Goal: Information Seeking & Learning: Learn about a topic

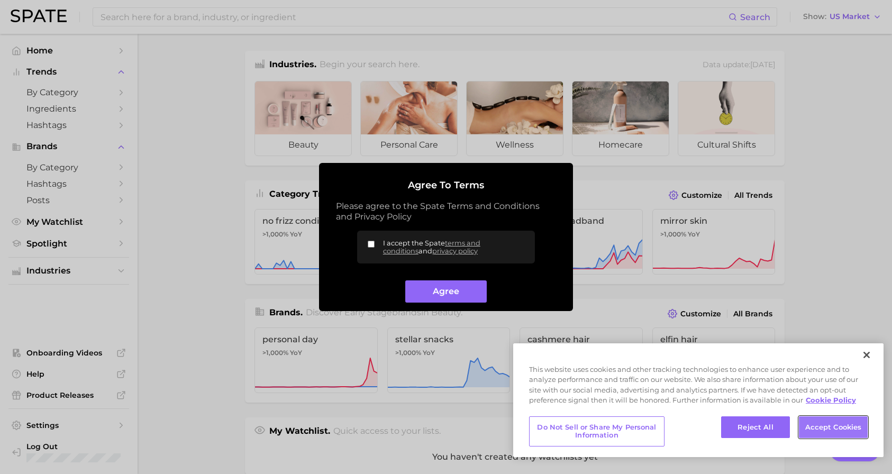
click at [817, 427] on button "Accept Cookies" at bounding box center [833, 427] width 69 height 22
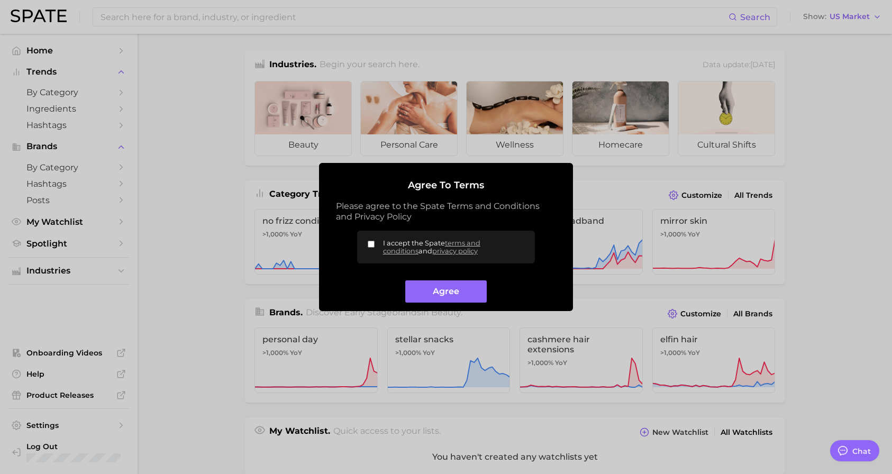
click at [371, 245] on input "I accept the Spate terms and conditions and privacy policy" at bounding box center [371, 244] width 7 height 7
checkbox input "true"
click at [448, 293] on button "Agree" at bounding box center [445, 291] width 81 height 23
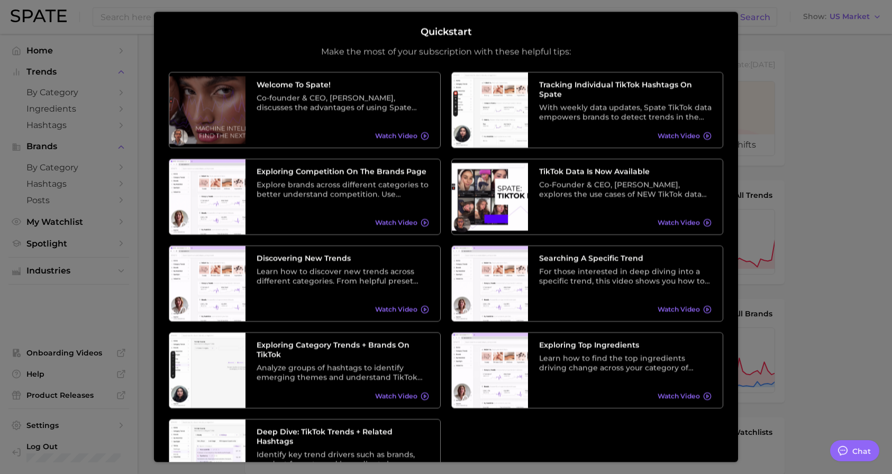
click at [774, 260] on div at bounding box center [446, 421] width 892 height 843
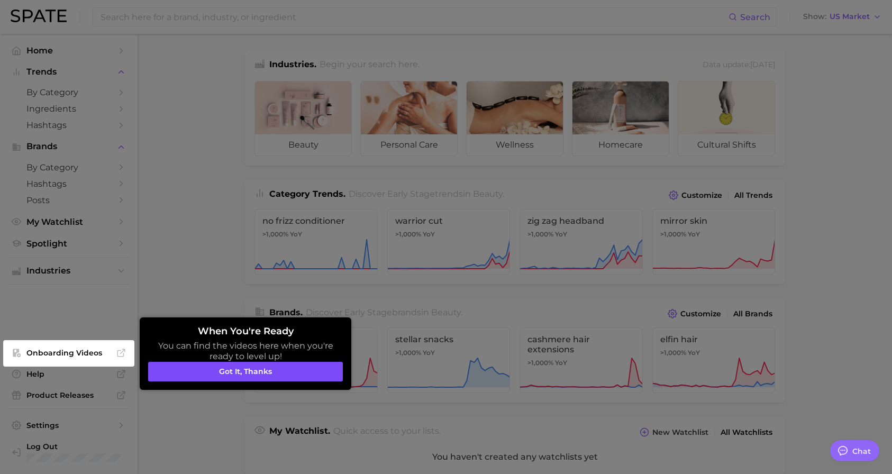
click at [243, 376] on button "Got it, thanks" at bounding box center [245, 372] width 195 height 20
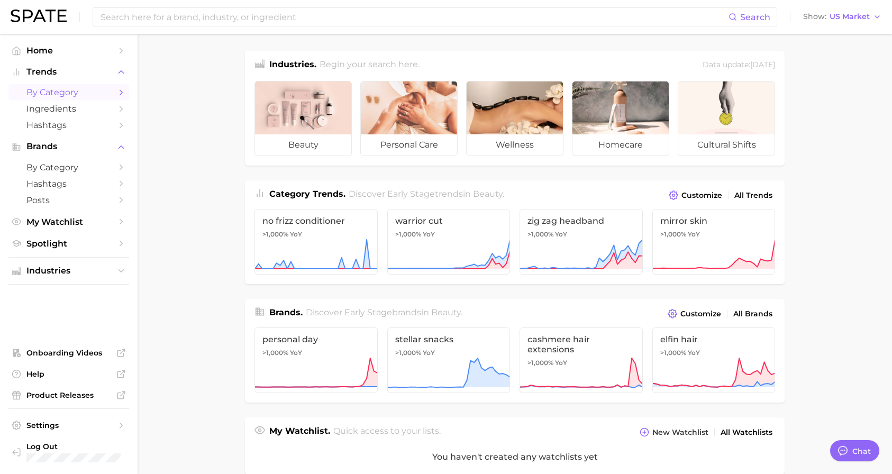
click at [47, 95] on span "by Category" at bounding box center [68, 92] width 85 height 10
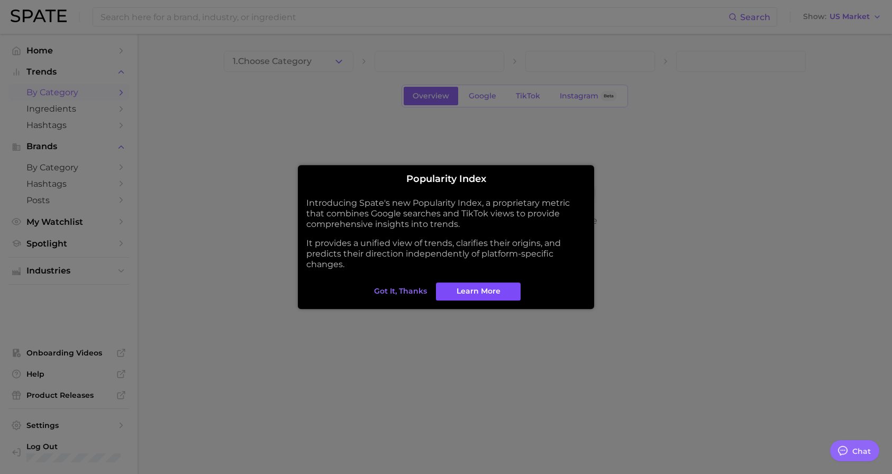
click at [477, 294] on span "Learn More" at bounding box center [479, 291] width 44 height 9
click at [406, 294] on span "Got it, thanks" at bounding box center [400, 291] width 53 height 9
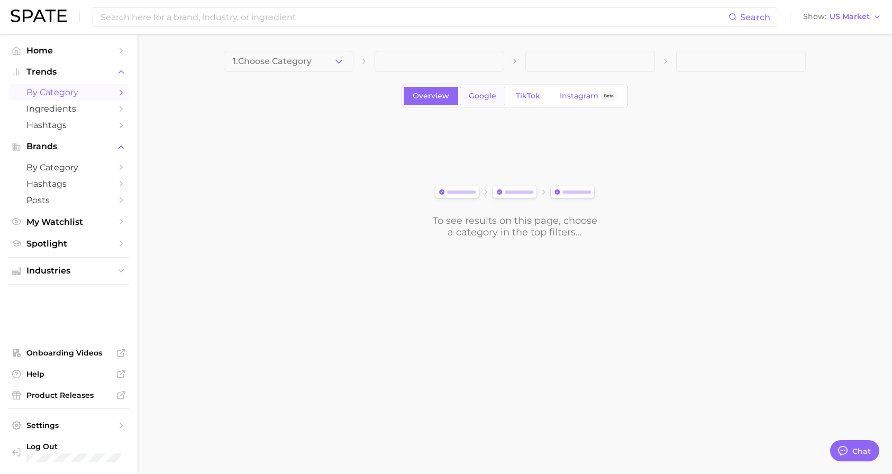
click at [482, 96] on span "Google" at bounding box center [483, 96] width 28 height 9
click at [57, 107] on span "Ingredients" at bounding box center [68, 109] width 85 height 10
click at [53, 129] on span "Hashtags" at bounding box center [68, 125] width 85 height 10
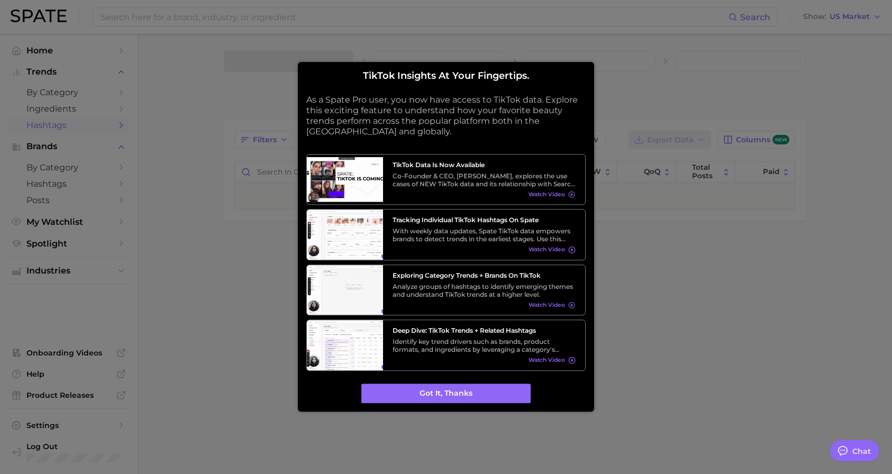
type textarea "x"
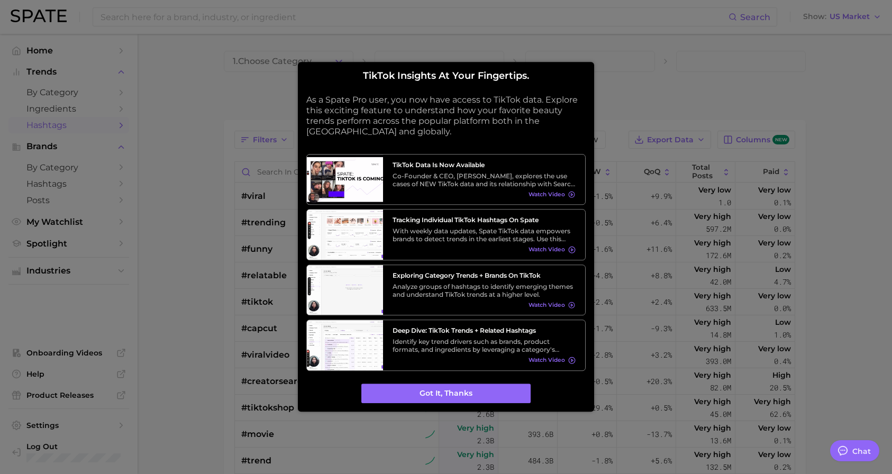
click at [661, 70] on div at bounding box center [446, 237] width 892 height 474
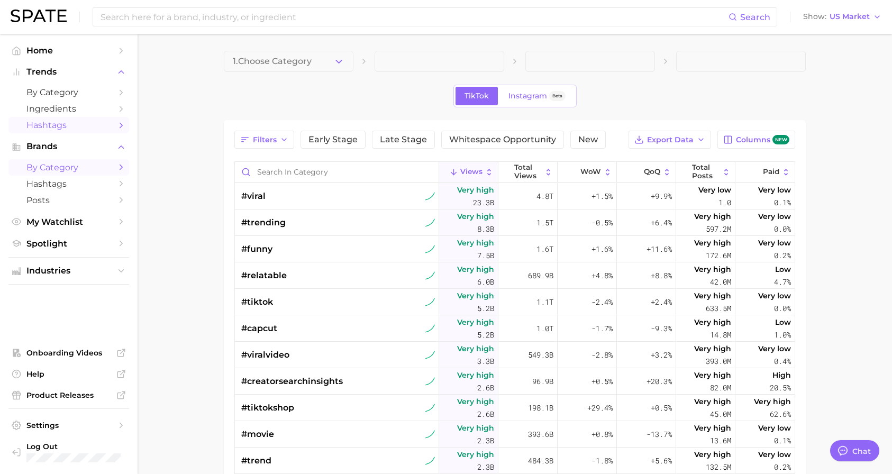
click at [56, 171] on span "by Category" at bounding box center [68, 167] width 85 height 10
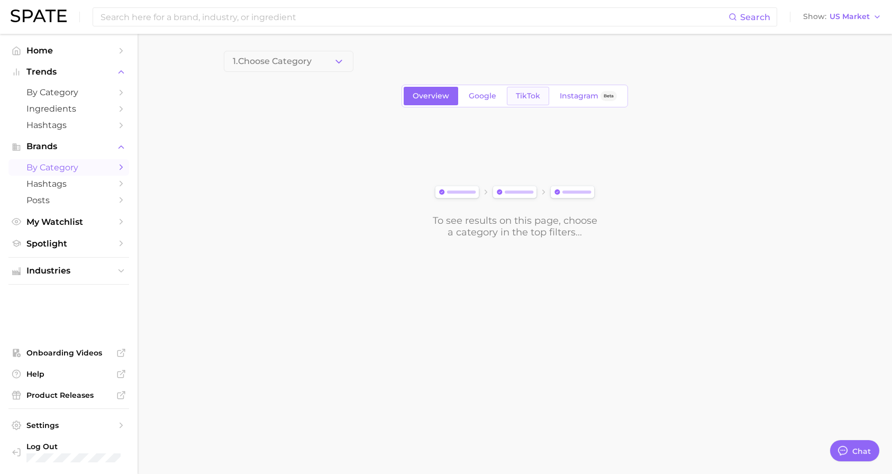
click at [528, 92] on span "TikTok" at bounding box center [528, 96] width 24 height 9
click at [47, 187] on span "Hashtags" at bounding box center [68, 184] width 85 height 10
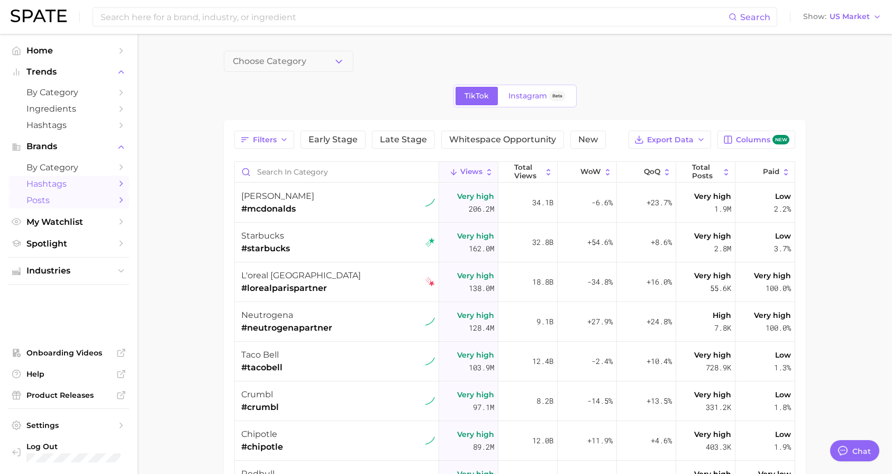
click at [43, 205] on span "Posts" at bounding box center [68, 200] width 85 height 10
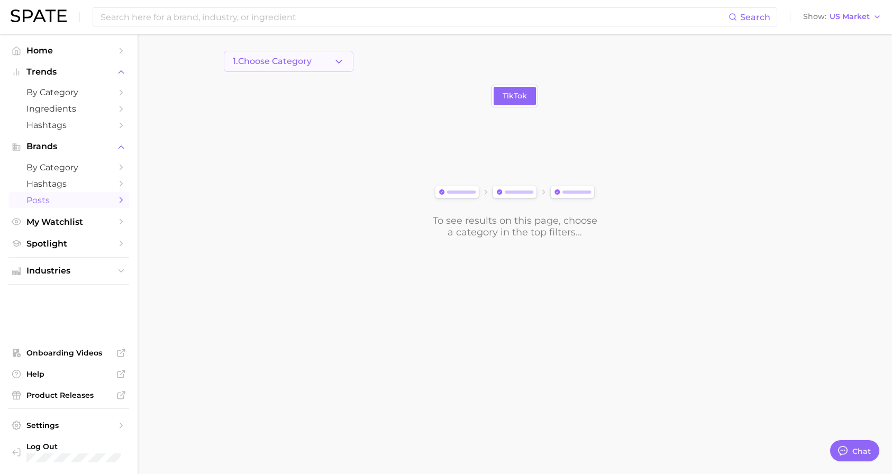
click at [312, 63] on span "1. Choose Category" at bounding box center [272, 62] width 79 height 10
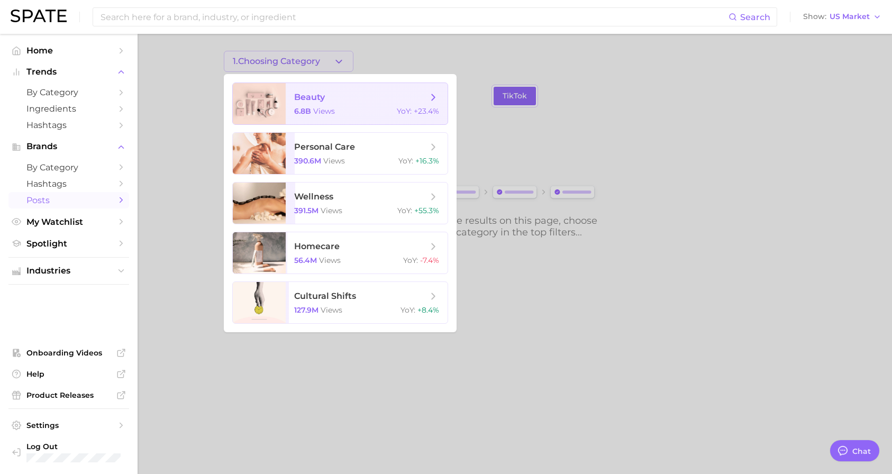
click at [324, 106] on span "beauty 6.8b views YoY : +23.4%" at bounding box center [367, 103] width 162 height 41
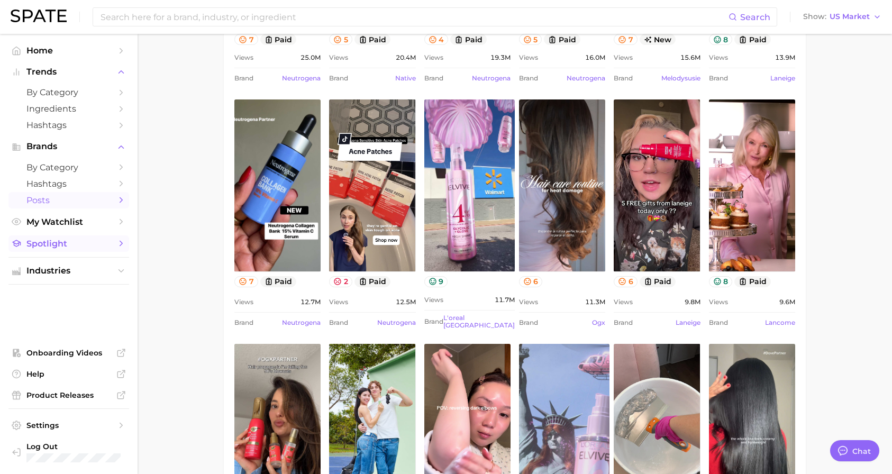
scroll to position [317, 0]
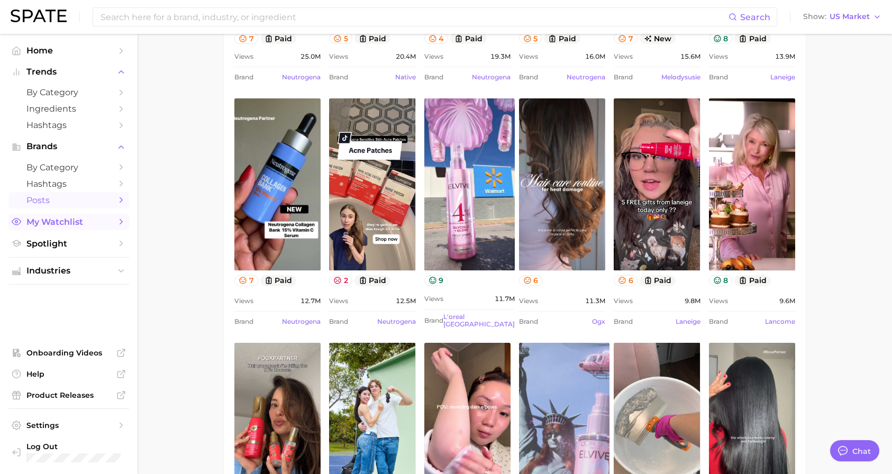
click at [55, 225] on span "My Watchlist" at bounding box center [68, 222] width 85 height 10
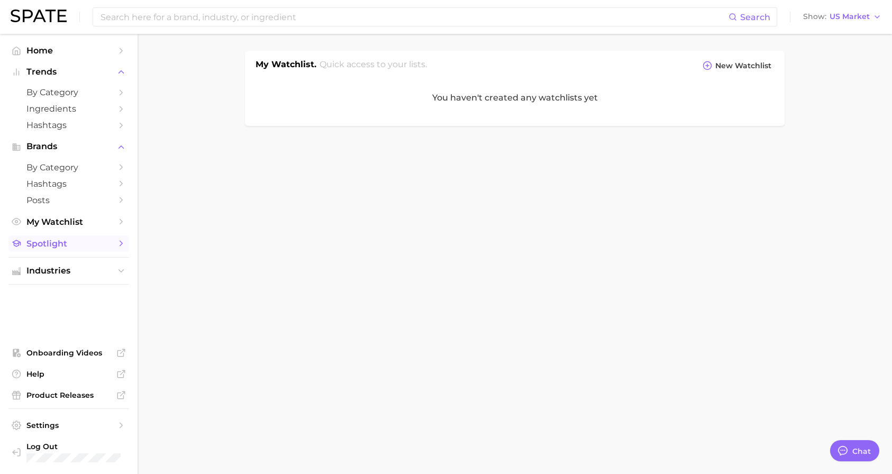
click at [50, 252] on link "Spotlight" at bounding box center [68, 243] width 121 height 16
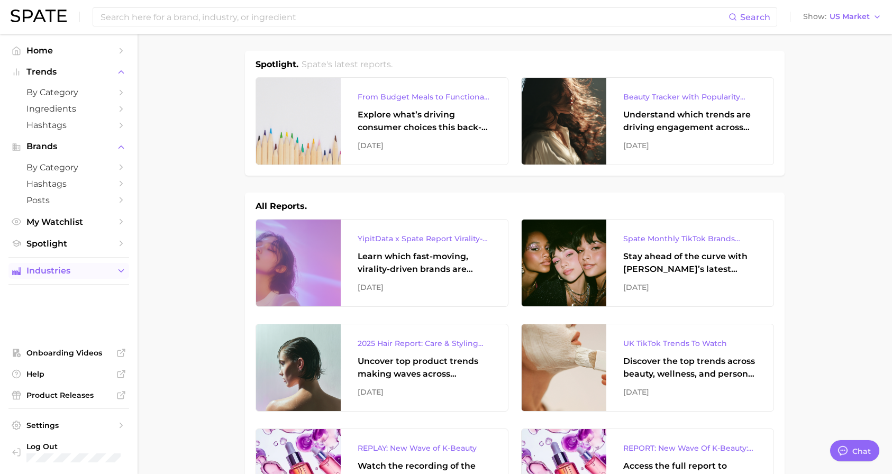
click at [76, 279] on button "Industries" at bounding box center [68, 271] width 121 height 16
